Goal: Task Accomplishment & Management: Manage account settings

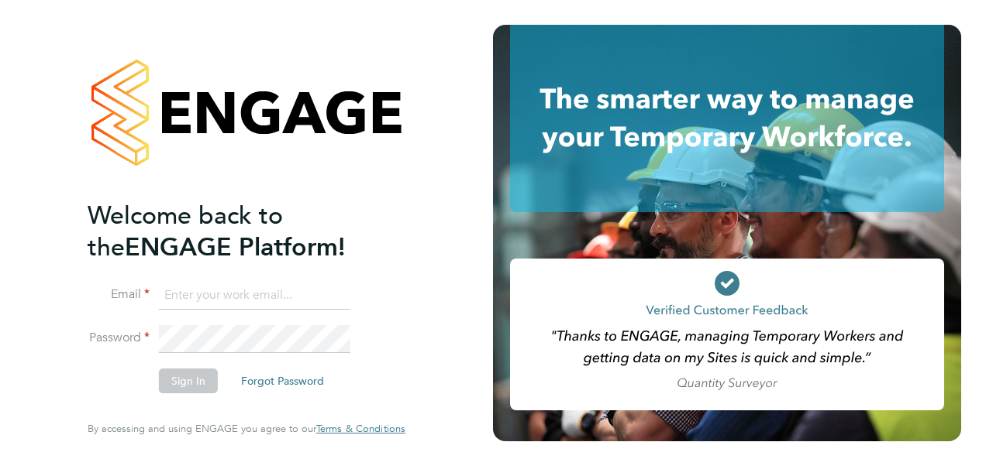
click at [256, 291] on input at bounding box center [254, 296] width 191 height 28
type input "catherine.rowland@prsjobs.com"
click at [197, 379] on button "Sign In" at bounding box center [188, 381] width 59 height 25
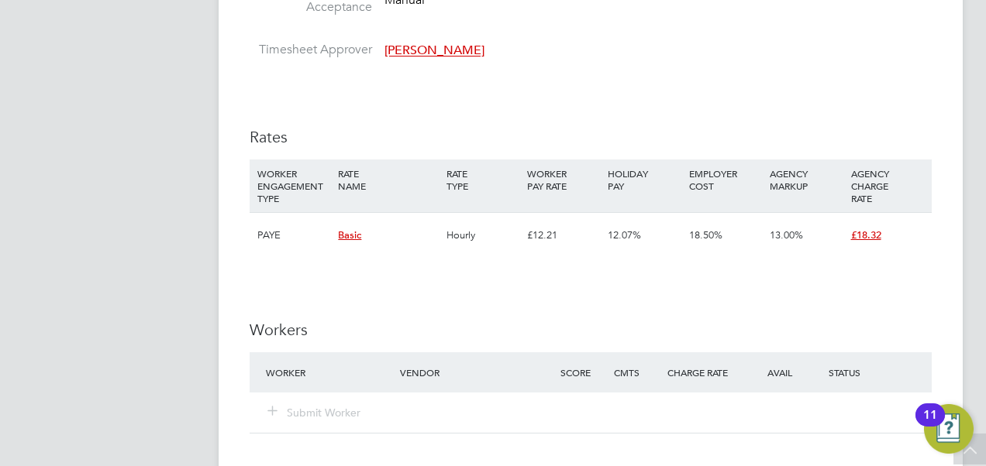
scroll to position [1317, 0]
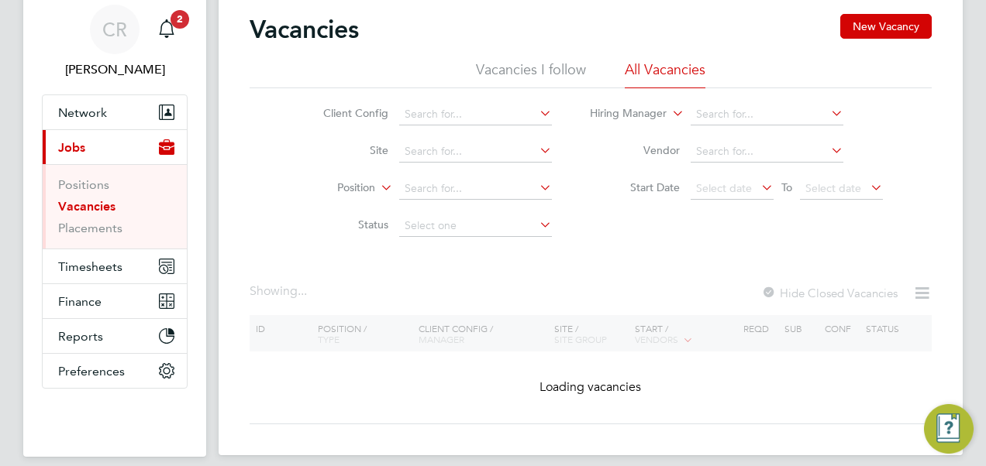
scroll to position [109, 0]
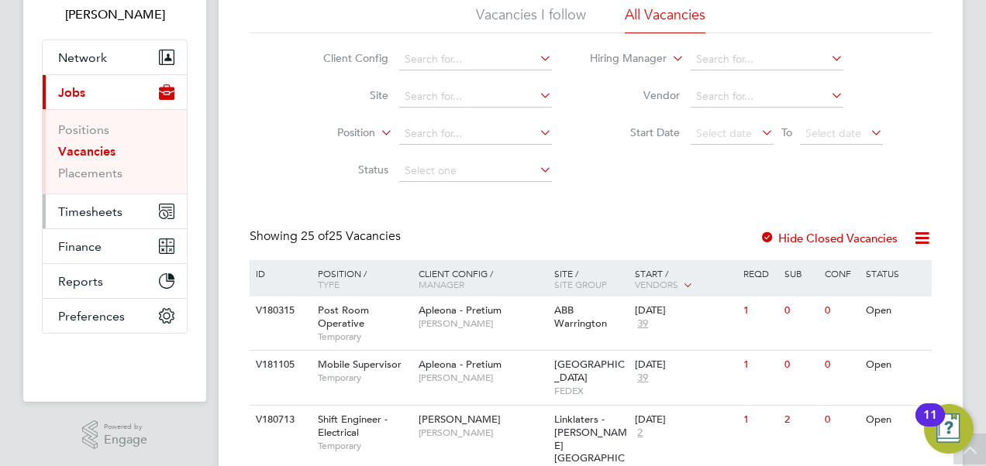
click at [84, 211] on span "Timesheets" at bounding box center [90, 212] width 64 height 15
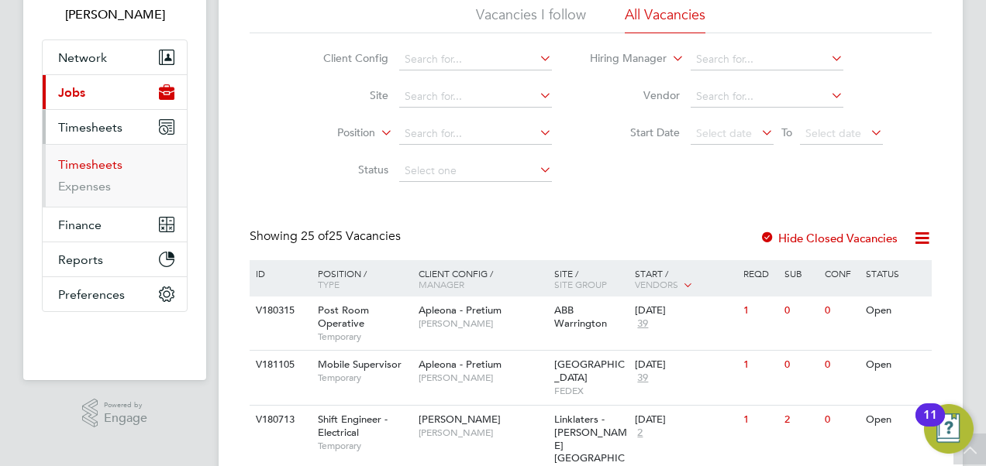
click at [81, 161] on link "Timesheets" at bounding box center [90, 164] width 64 height 15
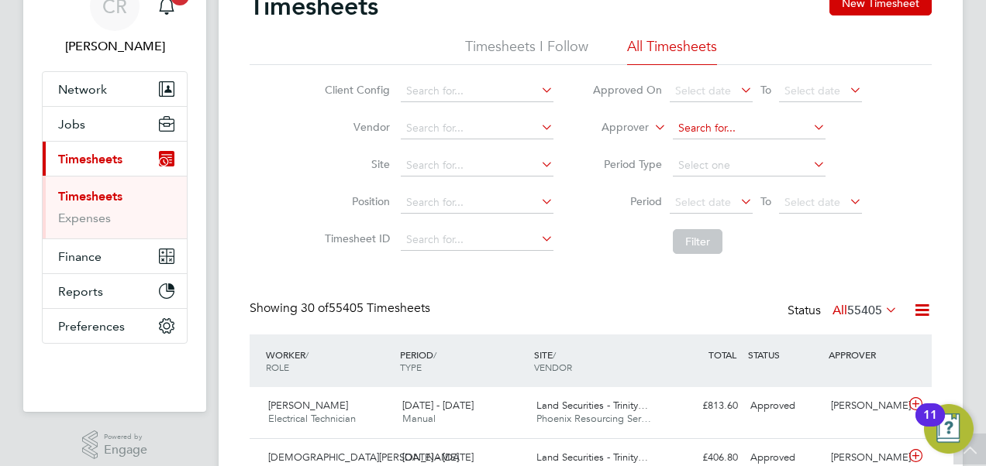
click at [708, 129] on input at bounding box center [749, 129] width 153 height 22
type input "t"
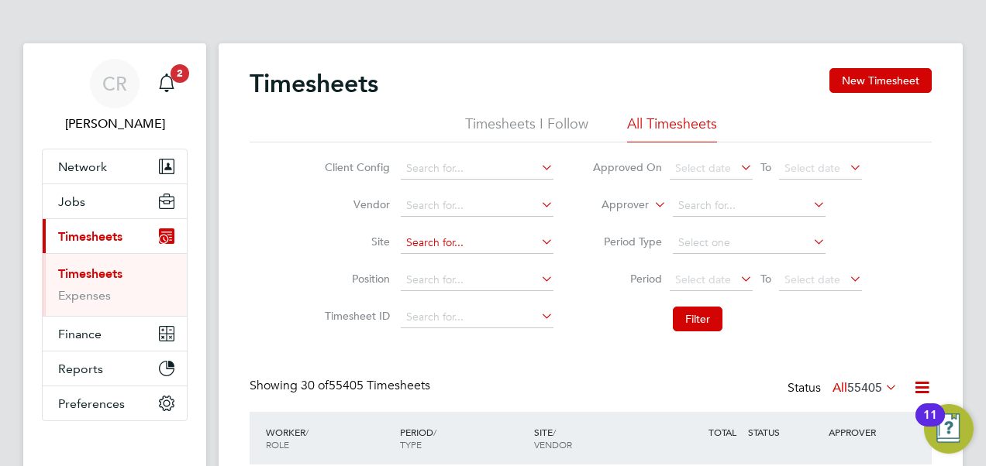
click at [446, 244] on input at bounding box center [477, 243] width 153 height 22
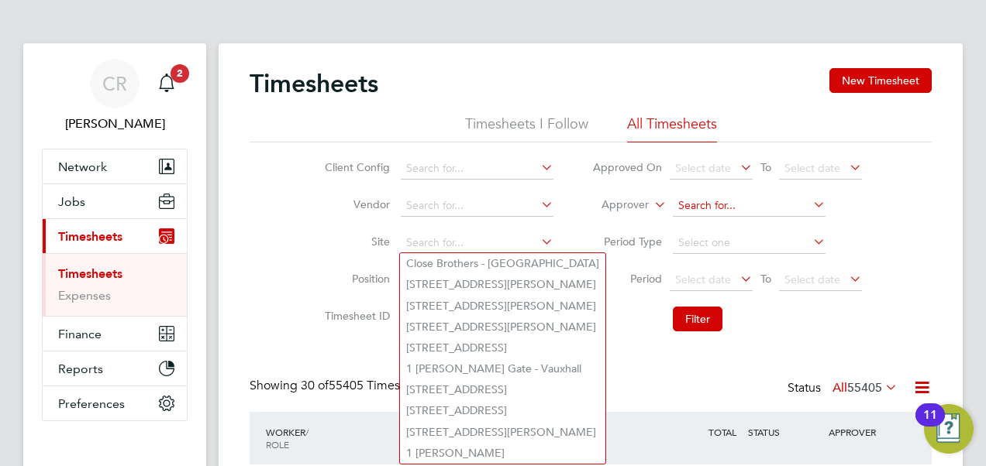
drag, startPoint x: 765, startPoint y: 205, endPoint x: 753, endPoint y: 205, distance: 11.6
click at [762, 205] on input at bounding box center [749, 206] width 153 height 22
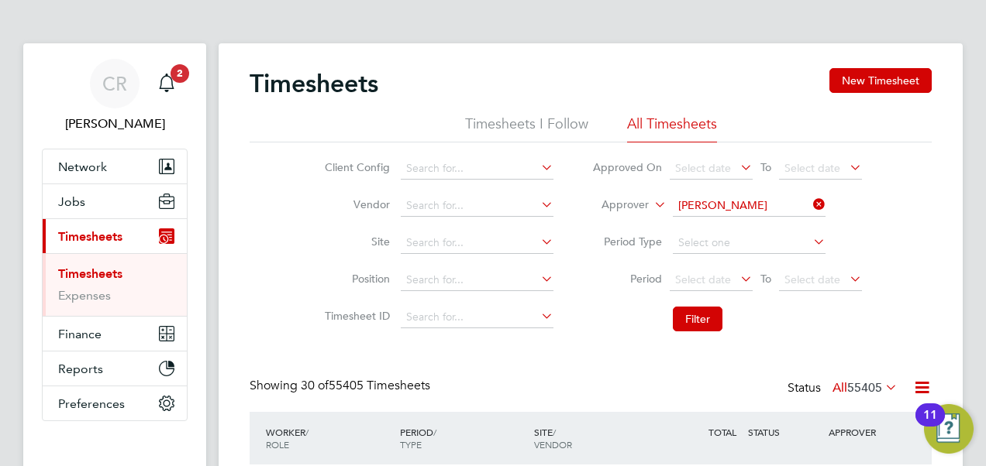
click at [771, 225] on b "Clacker" at bounding box center [790, 226] width 39 height 13
type input "Samuel Clacker"
click at [697, 318] on button "Filter" at bounding box center [698, 319] width 50 height 25
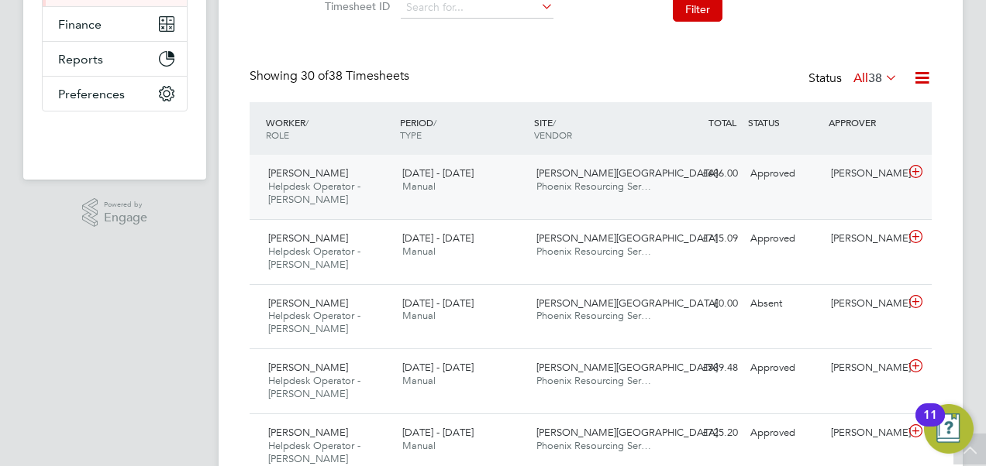
click at [841, 175] on div "Samuel Clacker" at bounding box center [864, 174] width 81 height 26
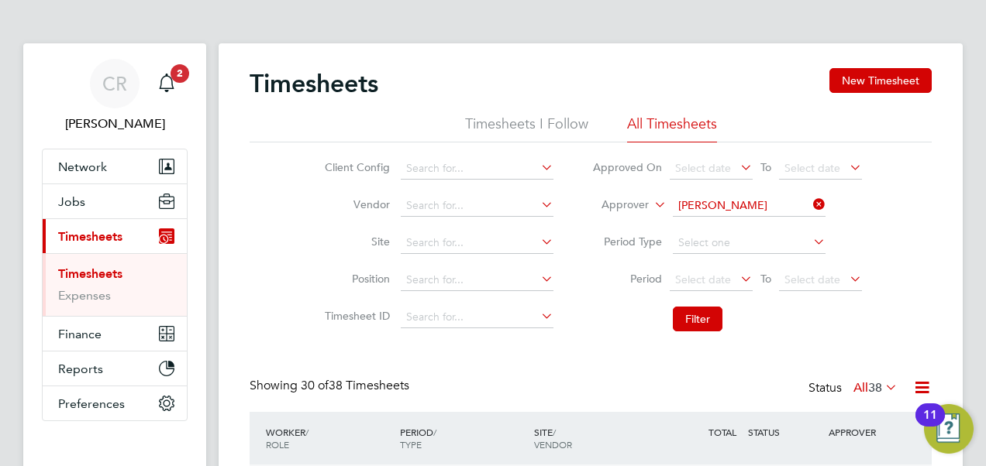
click at [810, 200] on icon at bounding box center [810, 205] width 0 height 22
click at [700, 208] on input at bounding box center [749, 206] width 153 height 22
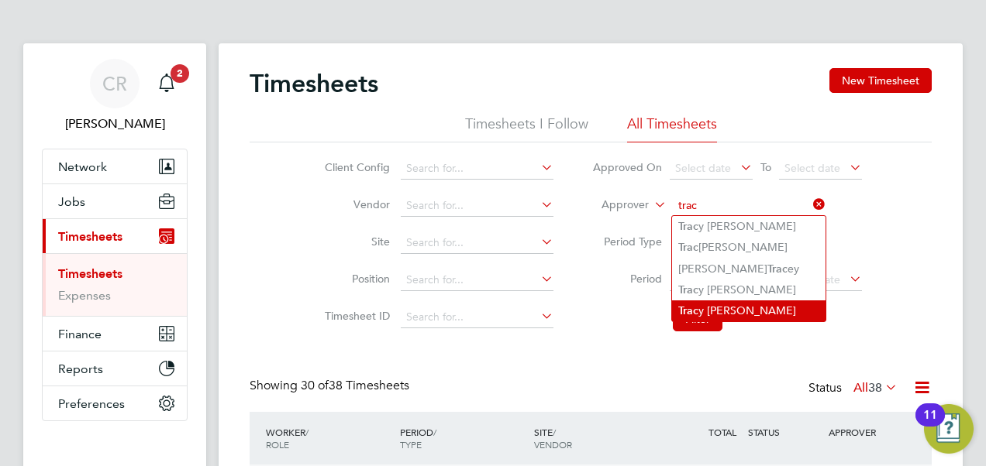
click at [728, 313] on li "Trac y Omalley" at bounding box center [748, 311] width 153 height 21
type input "Tracy Omalley"
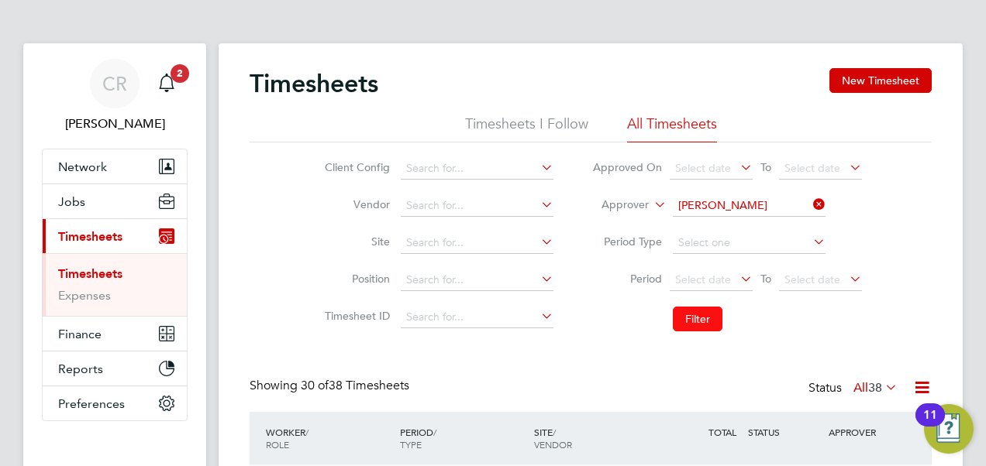
click at [694, 325] on button "Filter" at bounding box center [698, 319] width 50 height 25
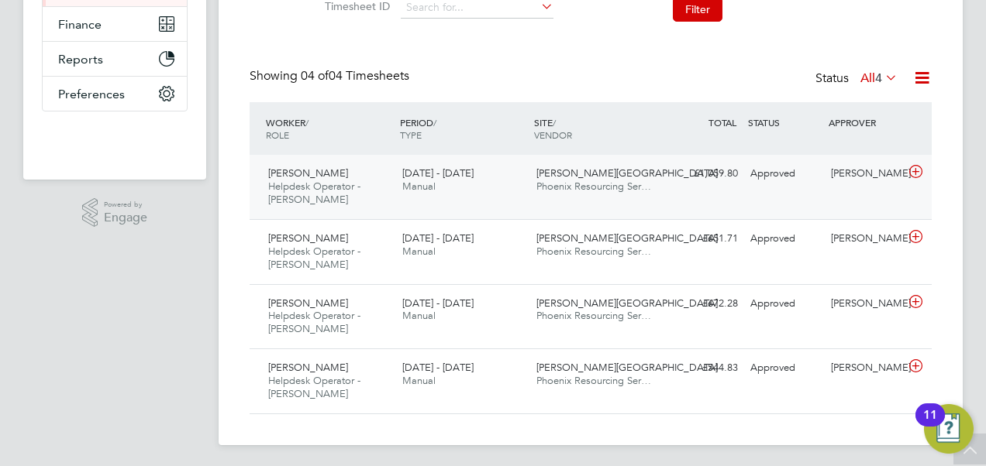
click at [755, 174] on div "Approved" at bounding box center [784, 174] width 81 height 26
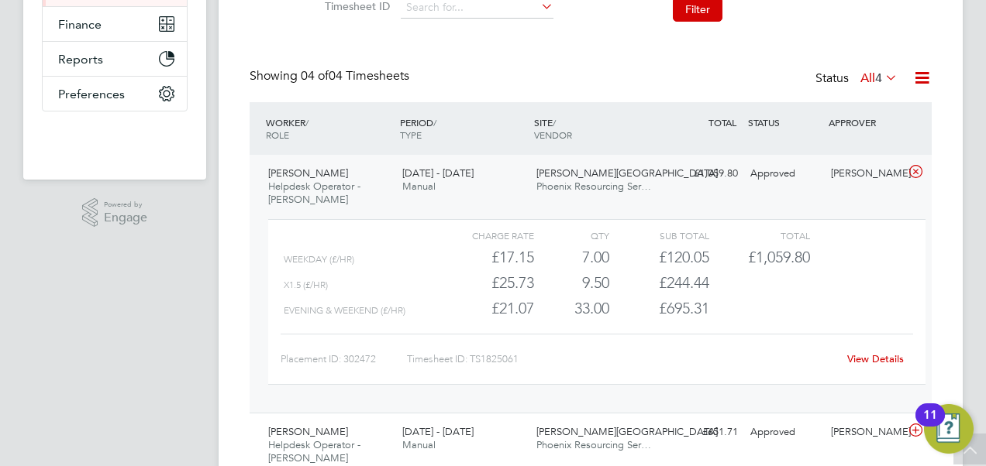
click at [867, 354] on link "View Details" at bounding box center [875, 359] width 57 height 13
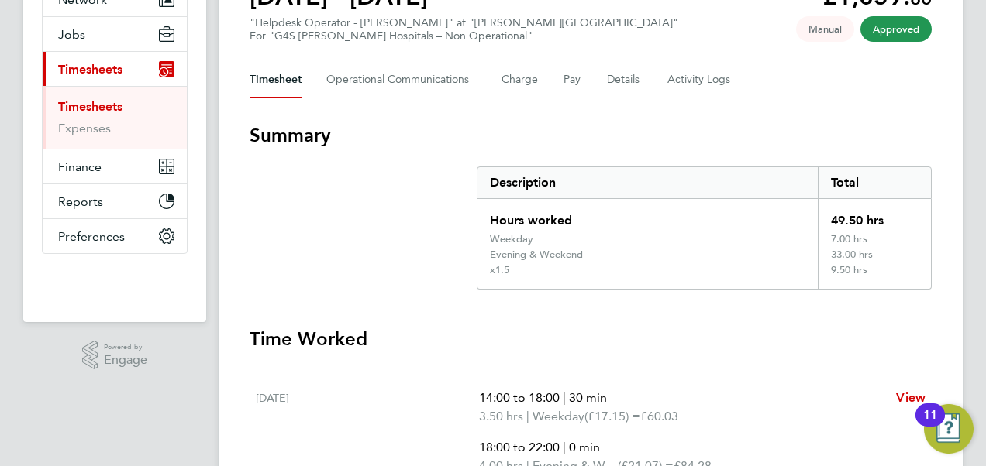
scroll to position [77, 0]
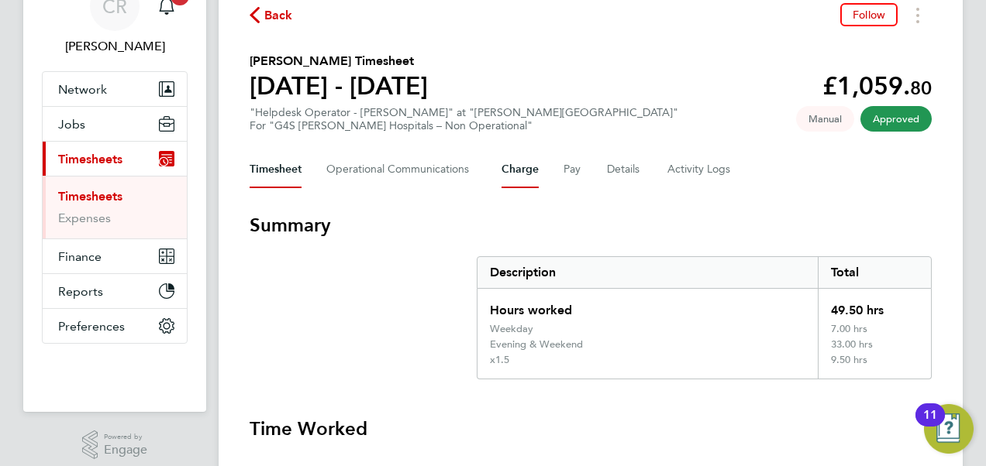
click at [517, 169] on button "Charge" at bounding box center [519, 169] width 37 height 37
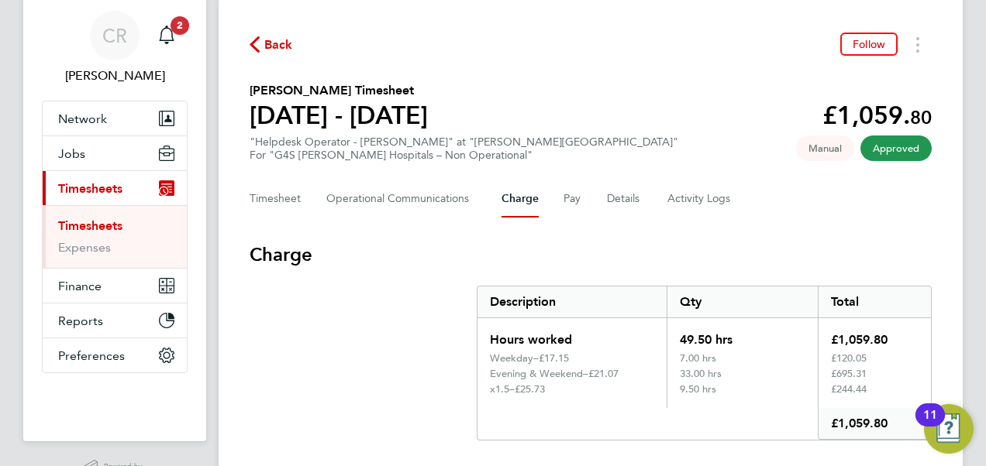
scroll to position [88, 0]
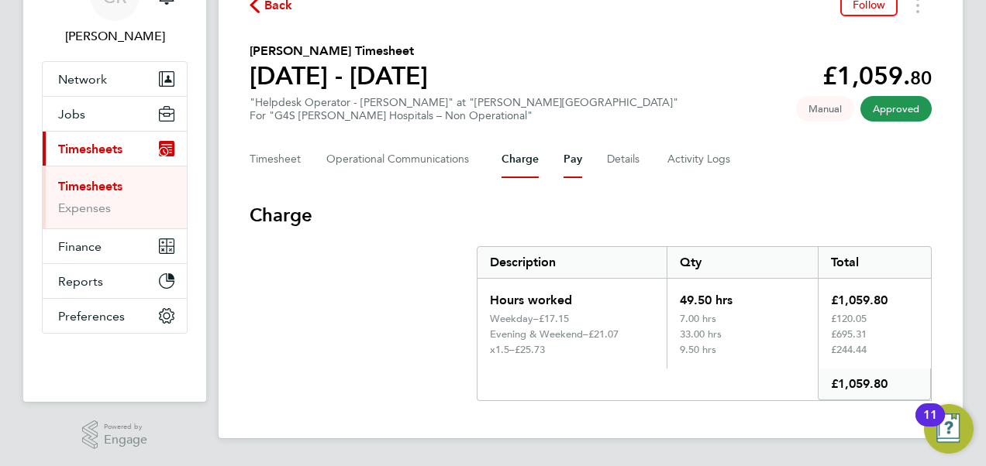
click at [569, 161] on button "Pay" at bounding box center [572, 159] width 19 height 37
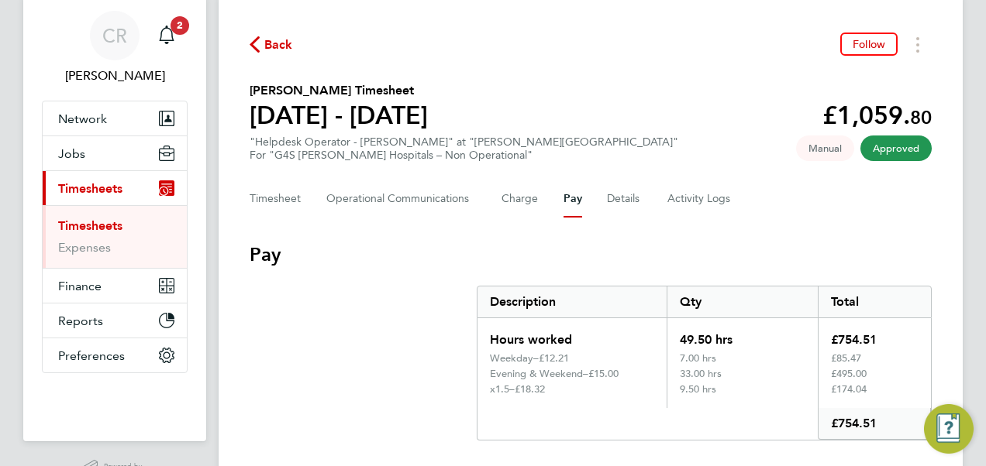
scroll to position [88, 0]
